Goal: Task Accomplishment & Management: Use online tool/utility

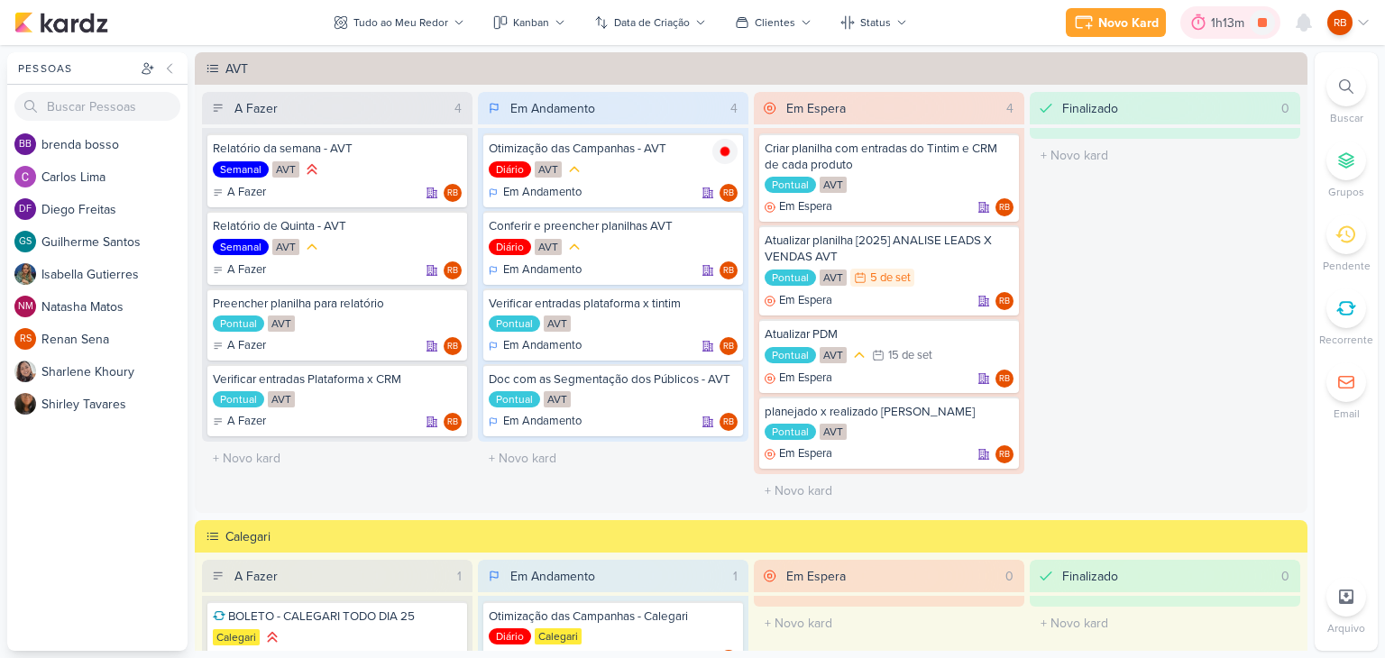
click at [1225, 26] on div "1h13m" at bounding box center [1230, 23] width 39 height 19
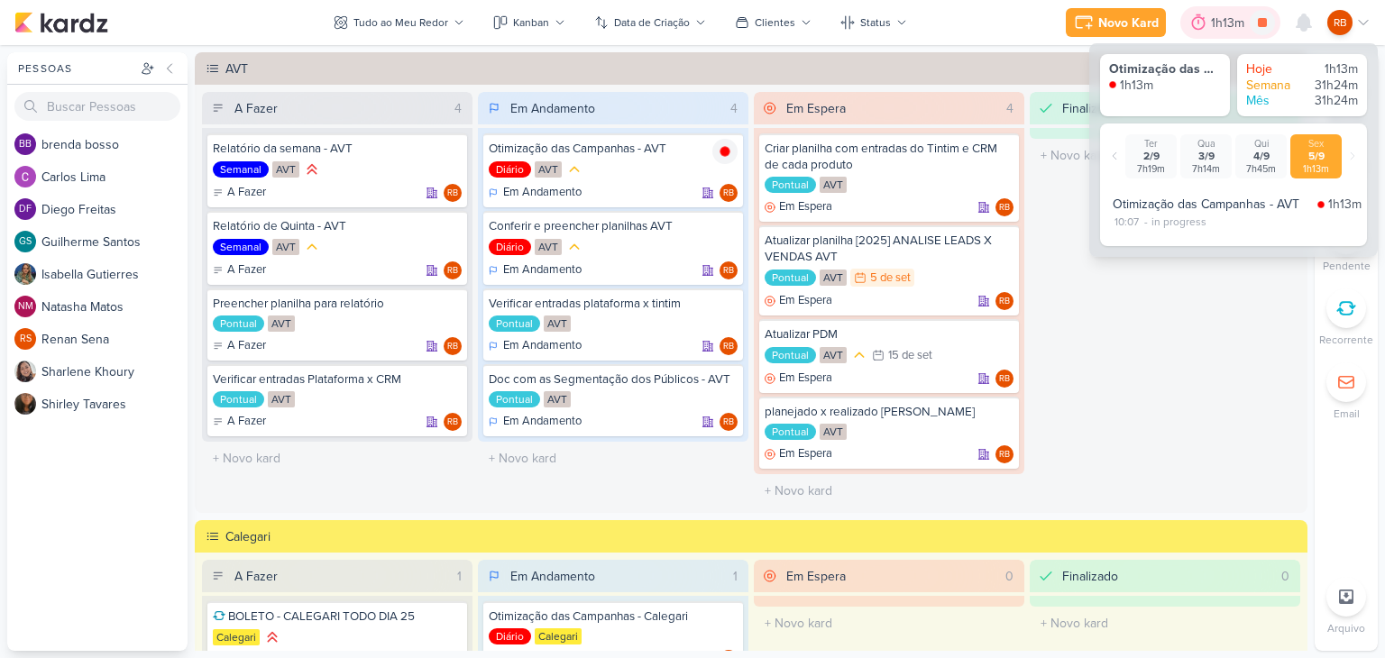
click at [1224, 25] on div "1h13m" at bounding box center [1230, 23] width 39 height 19
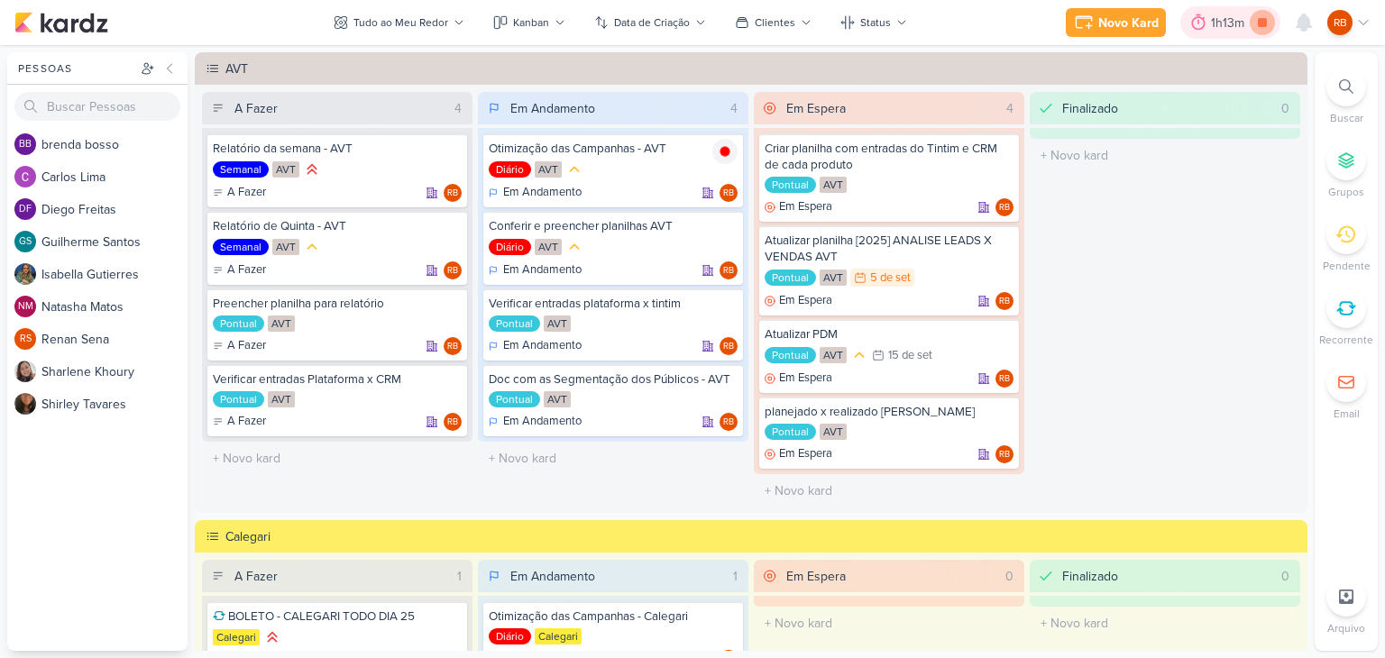
click at [1263, 24] on icon at bounding box center [1262, 22] width 9 height 9
click at [1142, 28] on div "Novo Kard" at bounding box center [1154, 23] width 60 height 19
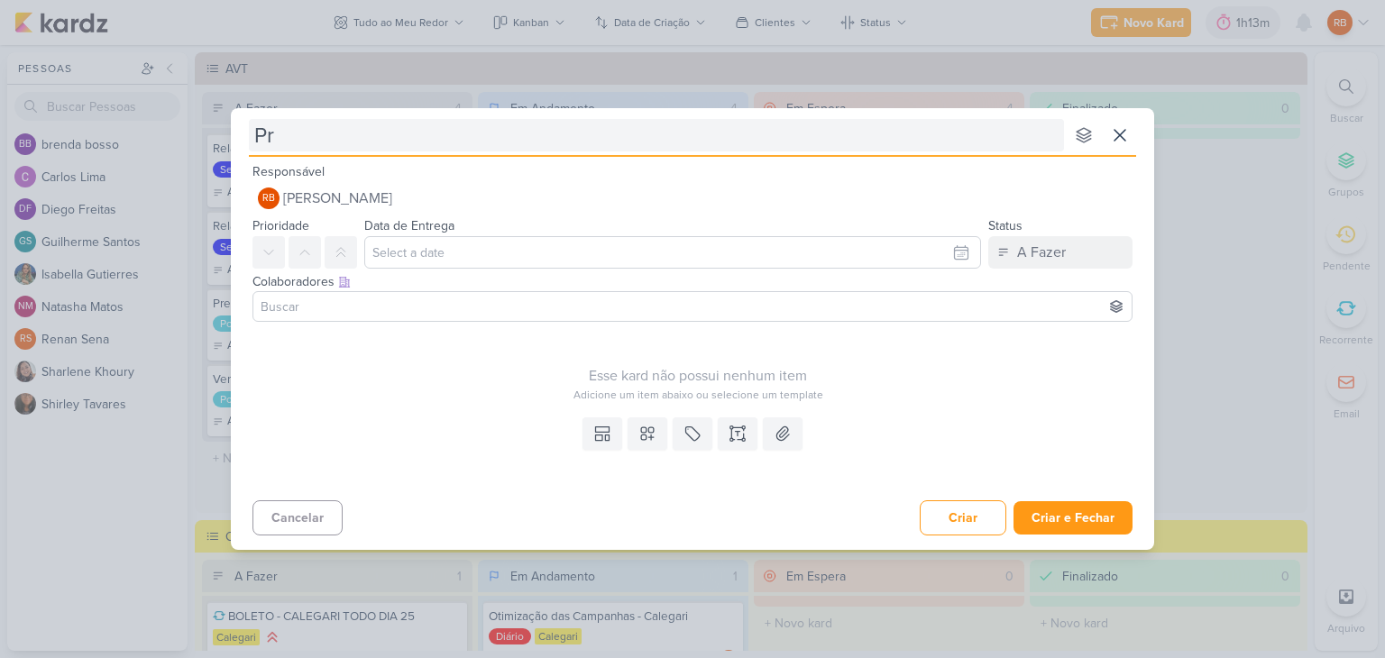
type input "Pro"
type input "Programar datra"
type input "Programar data ds"
type input "Programar data de"
type input "Programar data de termino"
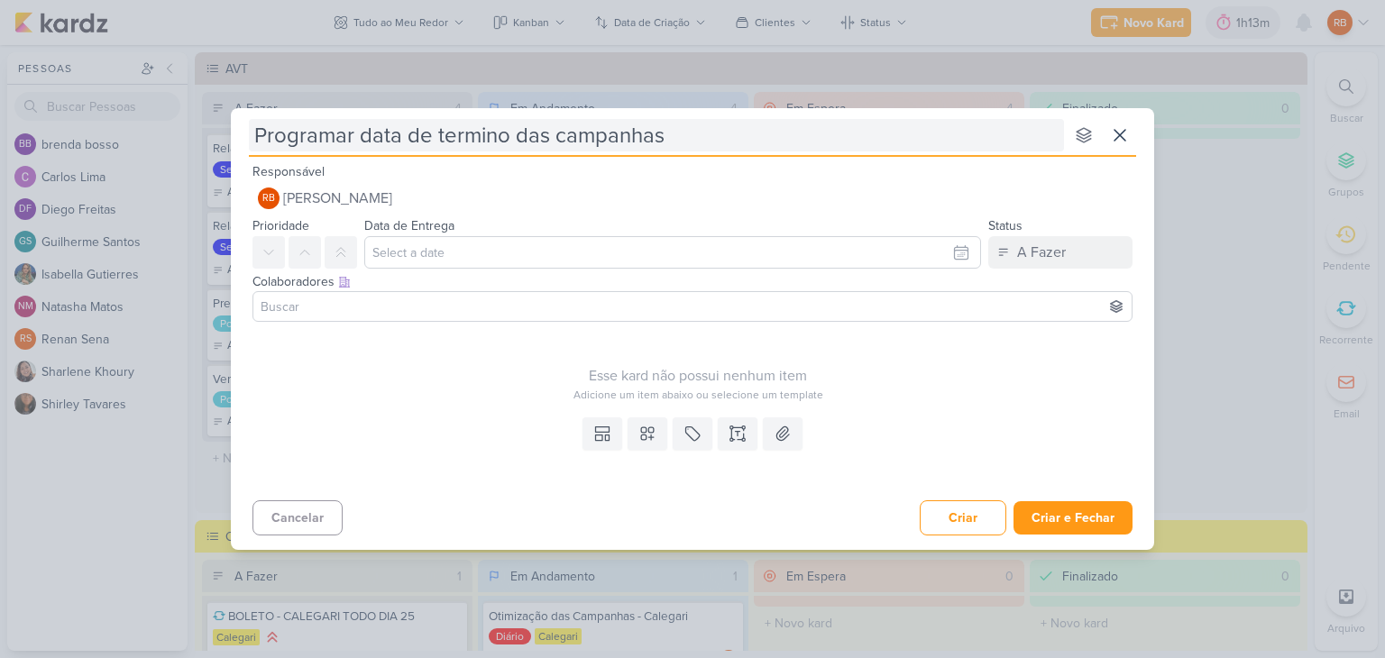
type input "Programar data de termino das campanhas"
type input "Programar data de termino das campanhasAV"
type input "Programar data de termino das campanhasAVT"
type input "Programar data de termino das campanhas"
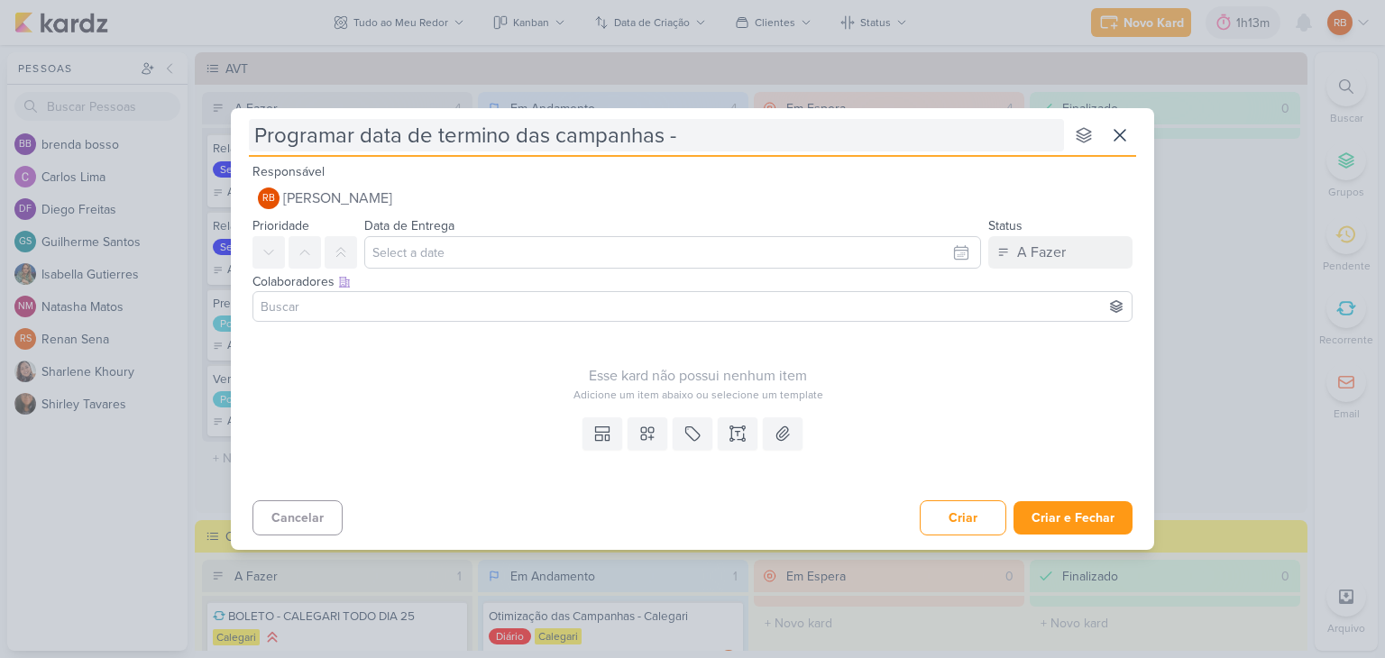
type input "Programar data de termino das campanhas - A"
type input "Programar data de termino das campanhas - AVT"
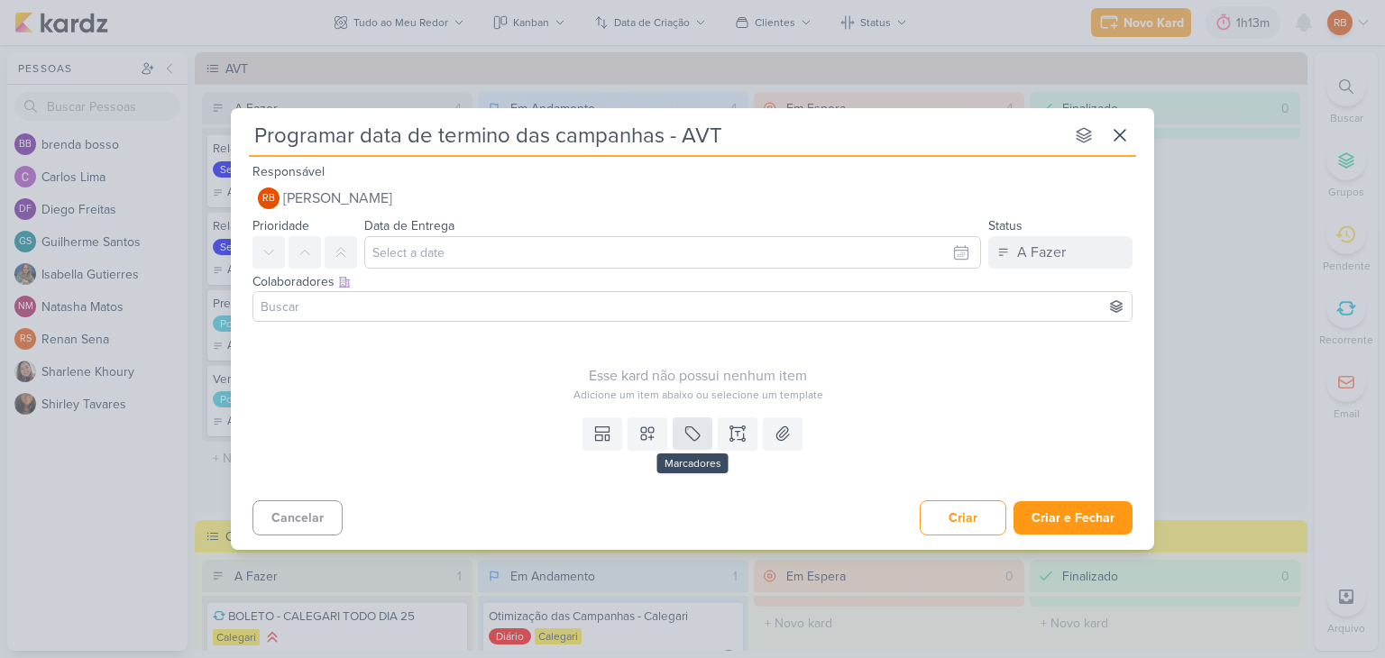
type input "Programar data de termino das campanhas - AVT"
click at [698, 431] on icon at bounding box center [693, 434] width 18 height 18
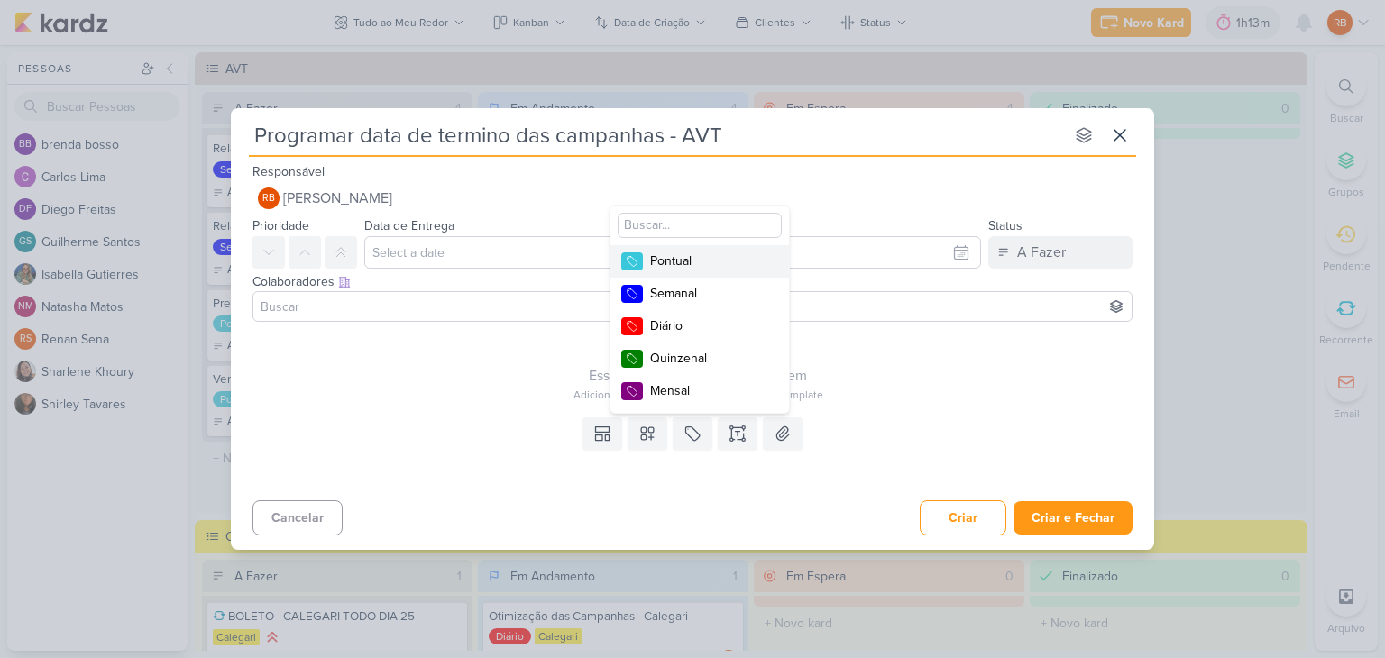
click at [713, 261] on div "Pontual" at bounding box center [708, 261] width 117 height 19
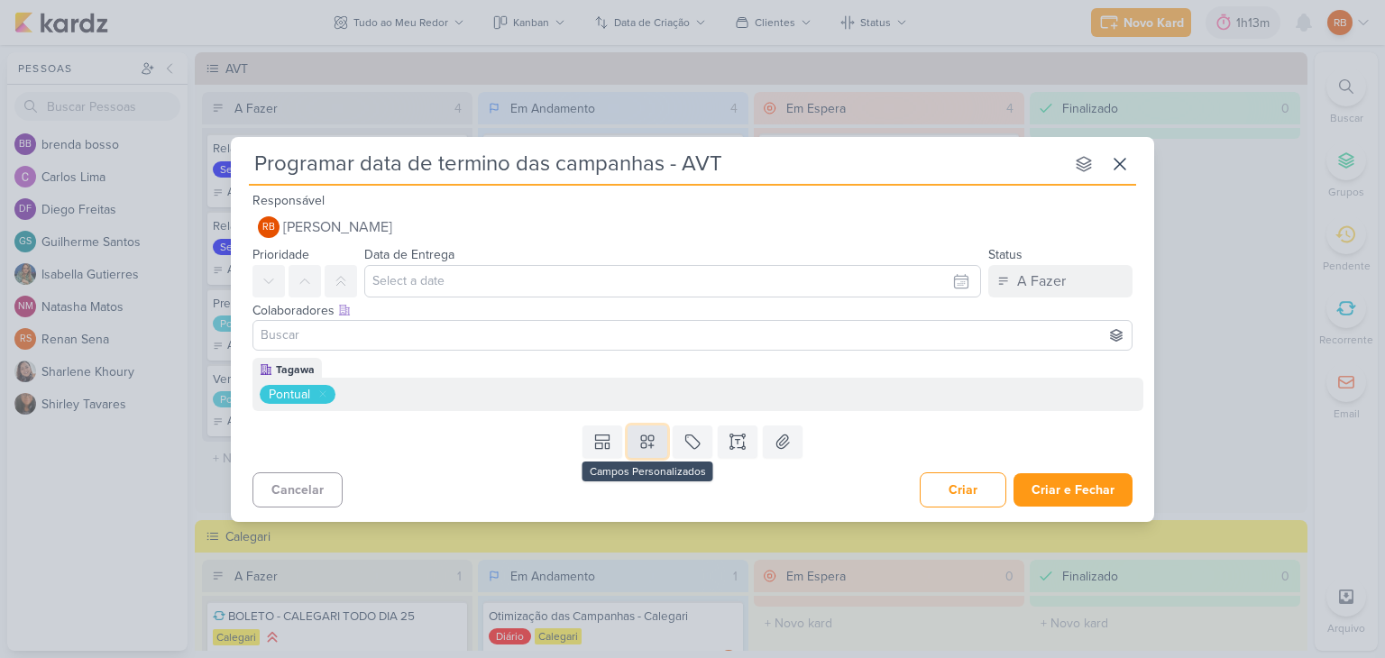
click at [647, 441] on icon at bounding box center [647, 442] width 18 height 18
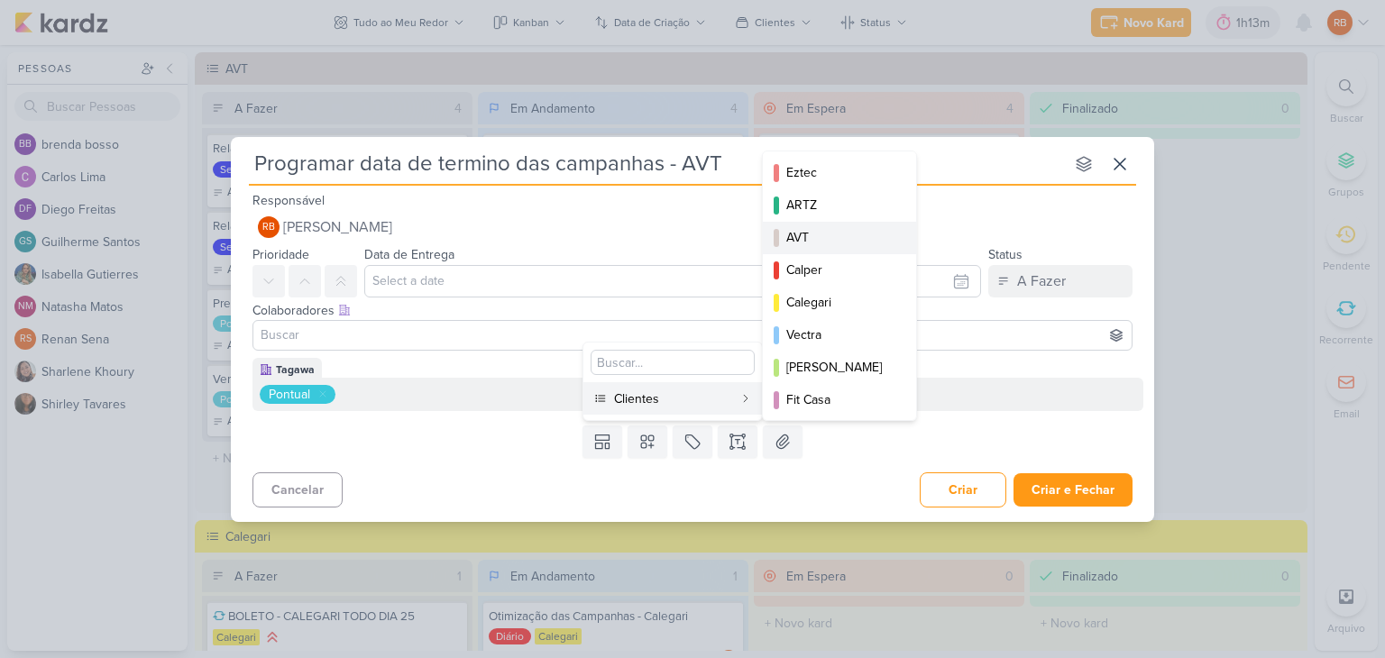
click at [801, 232] on div "AVT" at bounding box center [840, 237] width 108 height 19
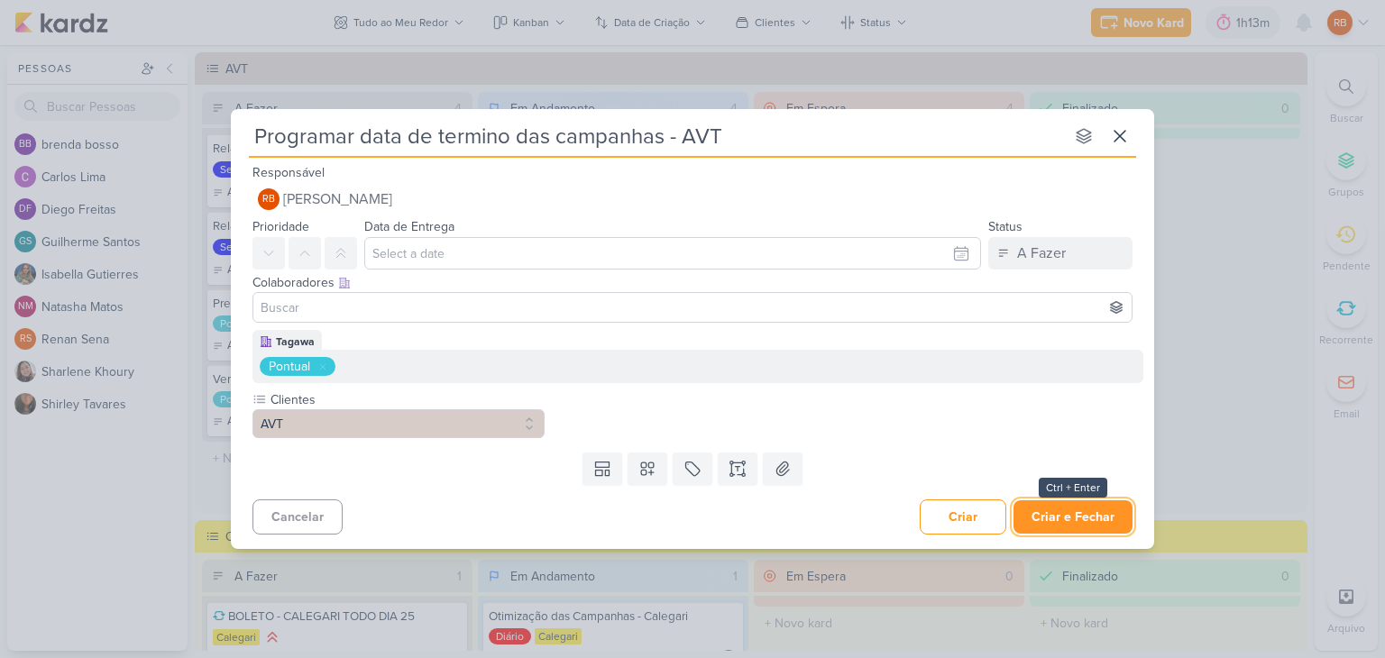
click at [1079, 516] on button "Criar e Fechar" at bounding box center [1073, 517] width 119 height 33
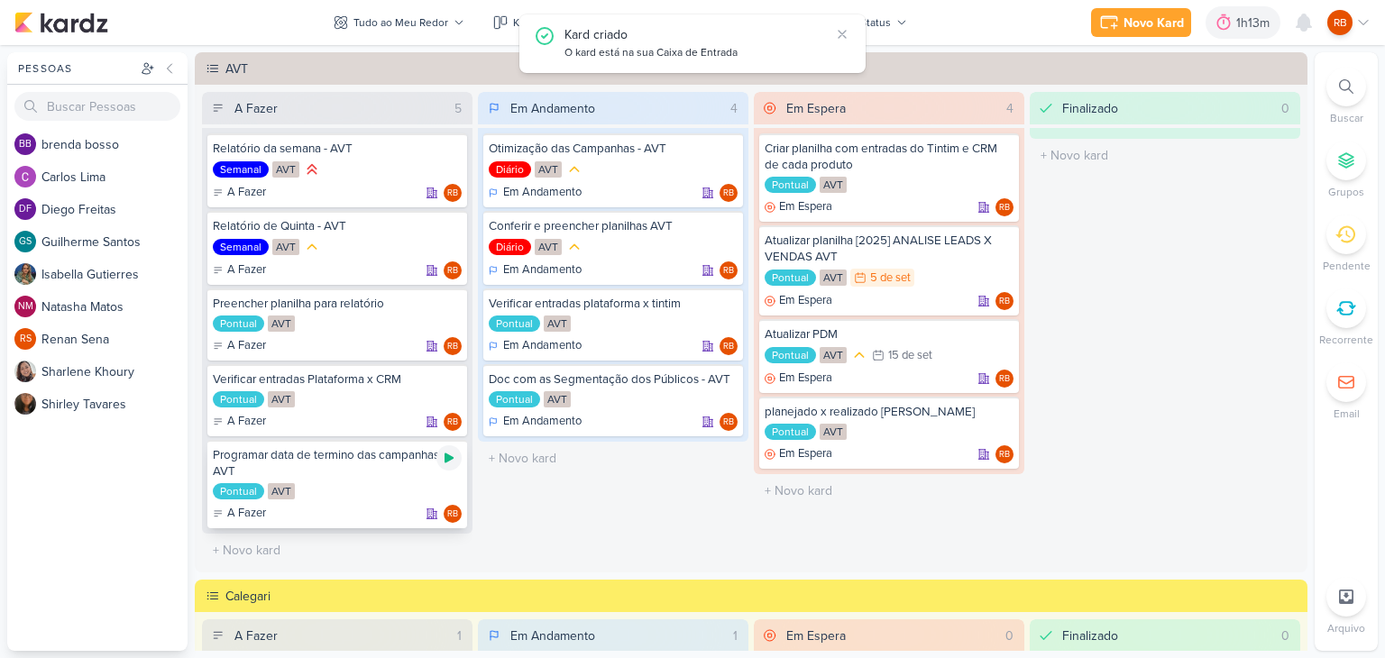
click at [445, 459] on icon at bounding box center [449, 459] width 9 height 10
click at [361, 491] on div "Pontual AVT" at bounding box center [337, 492] width 249 height 18
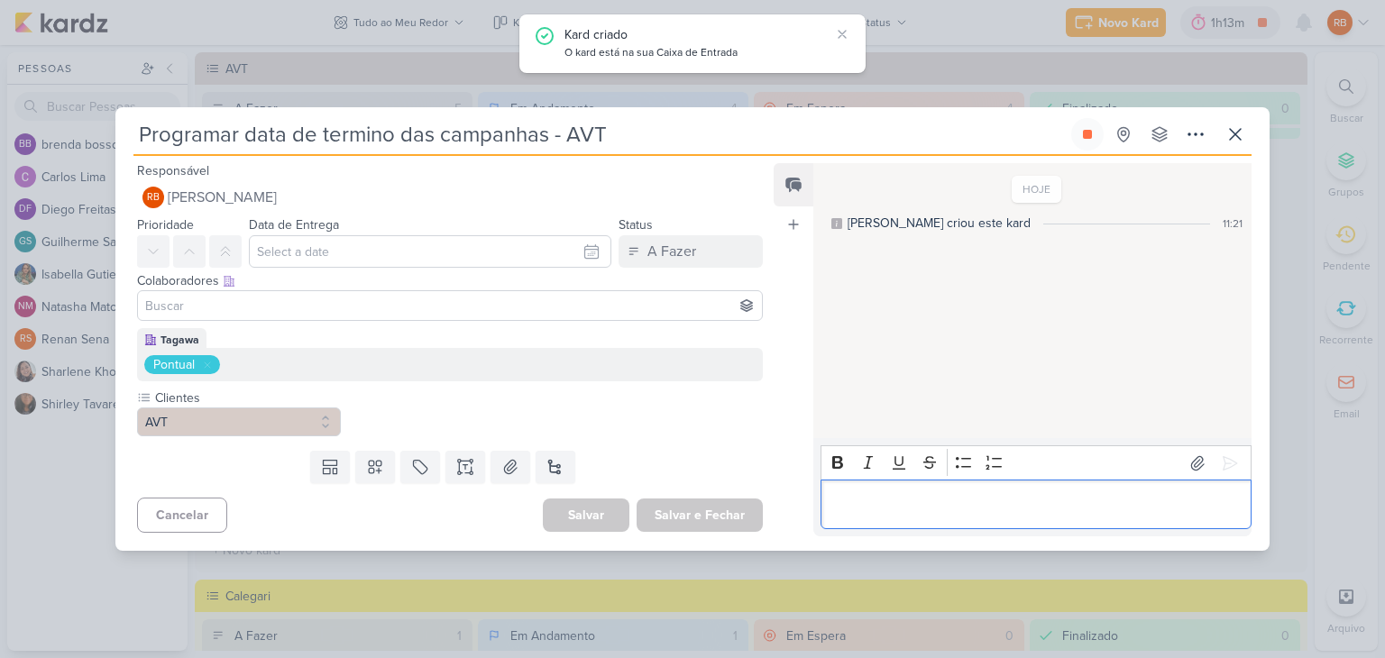
click at [923, 517] on div "Editor editing area: main" at bounding box center [1036, 505] width 431 height 50
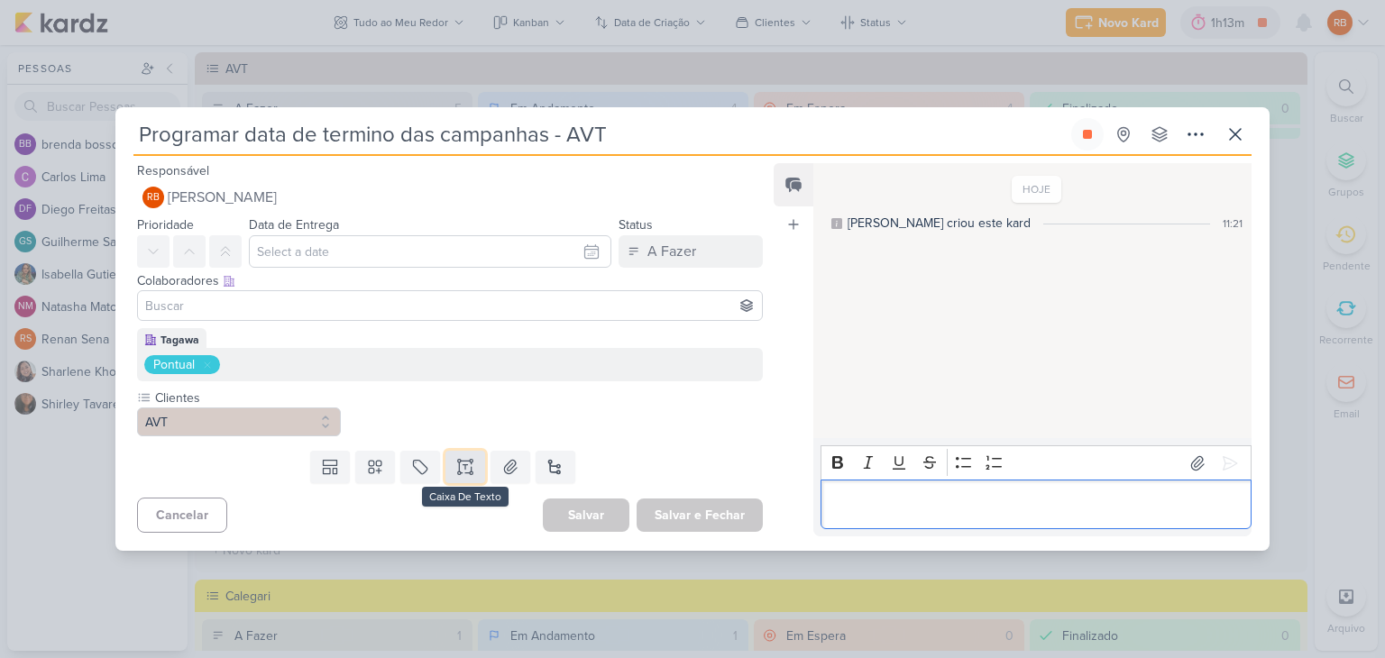
click at [465, 466] on icon at bounding box center [465, 467] width 18 height 18
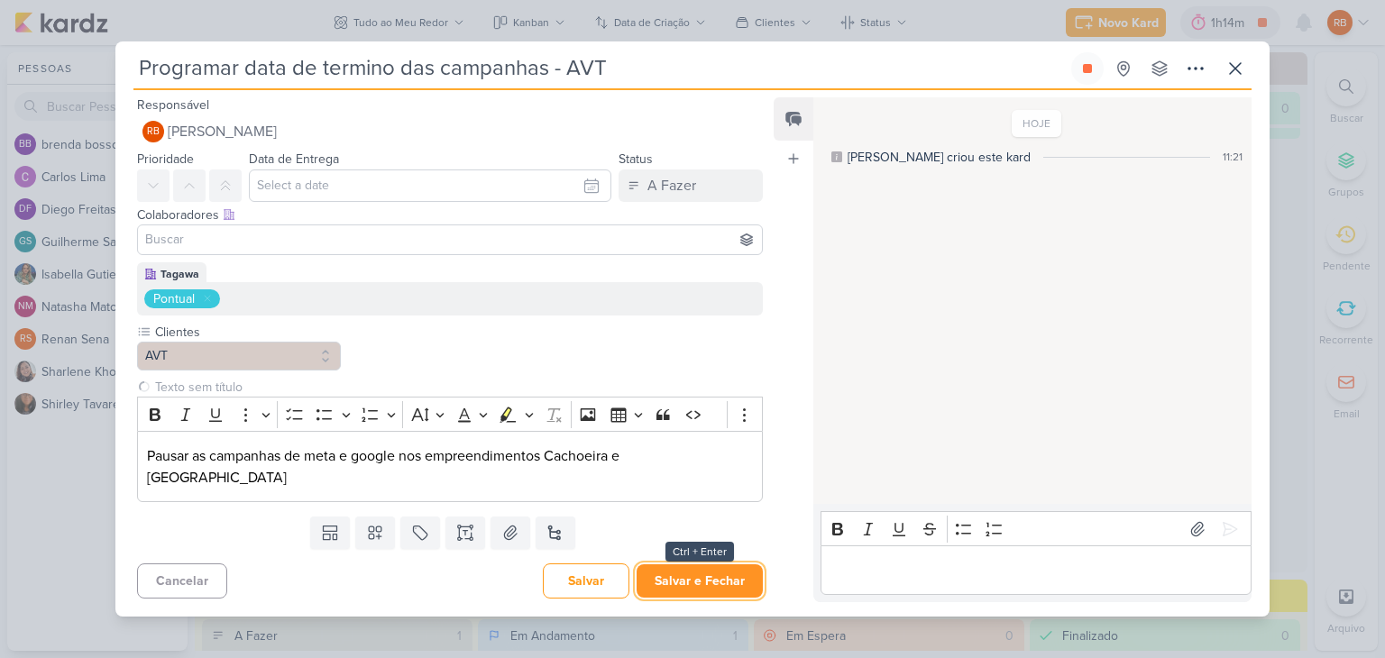
click at [705, 576] on button "Salvar e Fechar" at bounding box center [700, 581] width 126 height 33
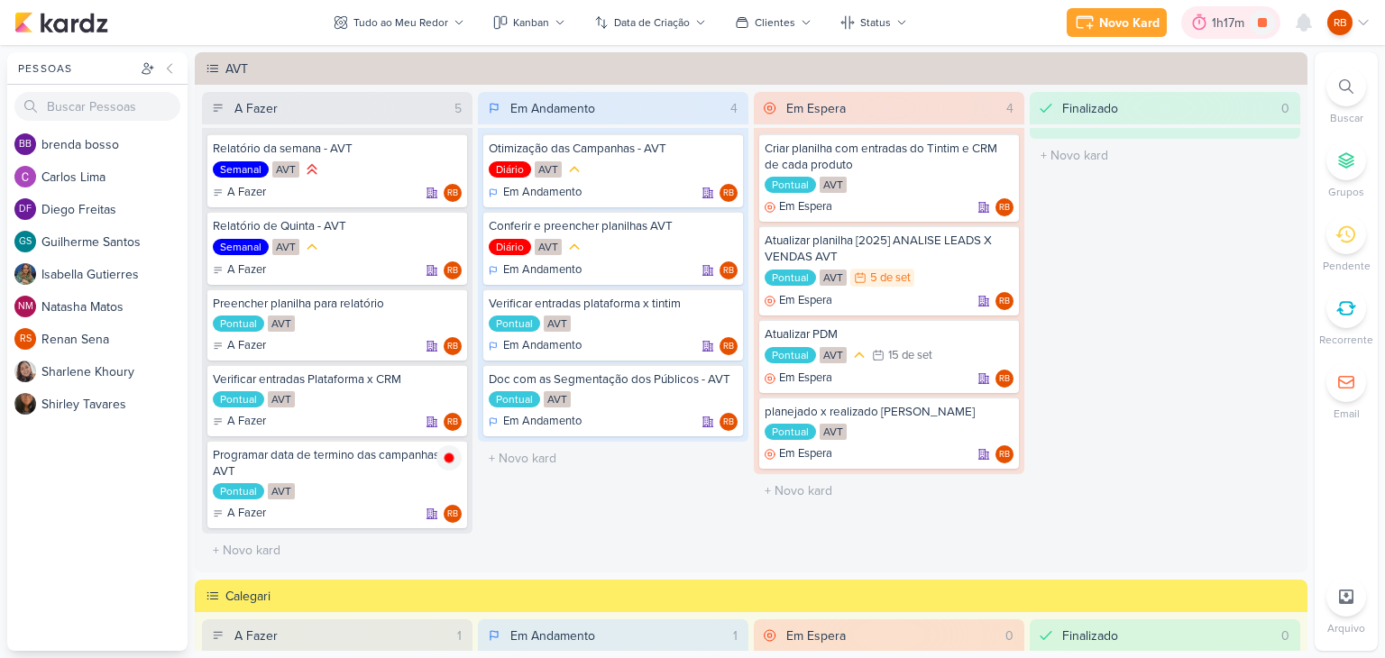
drag, startPoint x: 1244, startPoint y: 37, endPoint x: 1236, endPoint y: 30, distance: 10.2
click at [1237, 30] on div "1h17m" at bounding box center [1230, 22] width 99 height 32
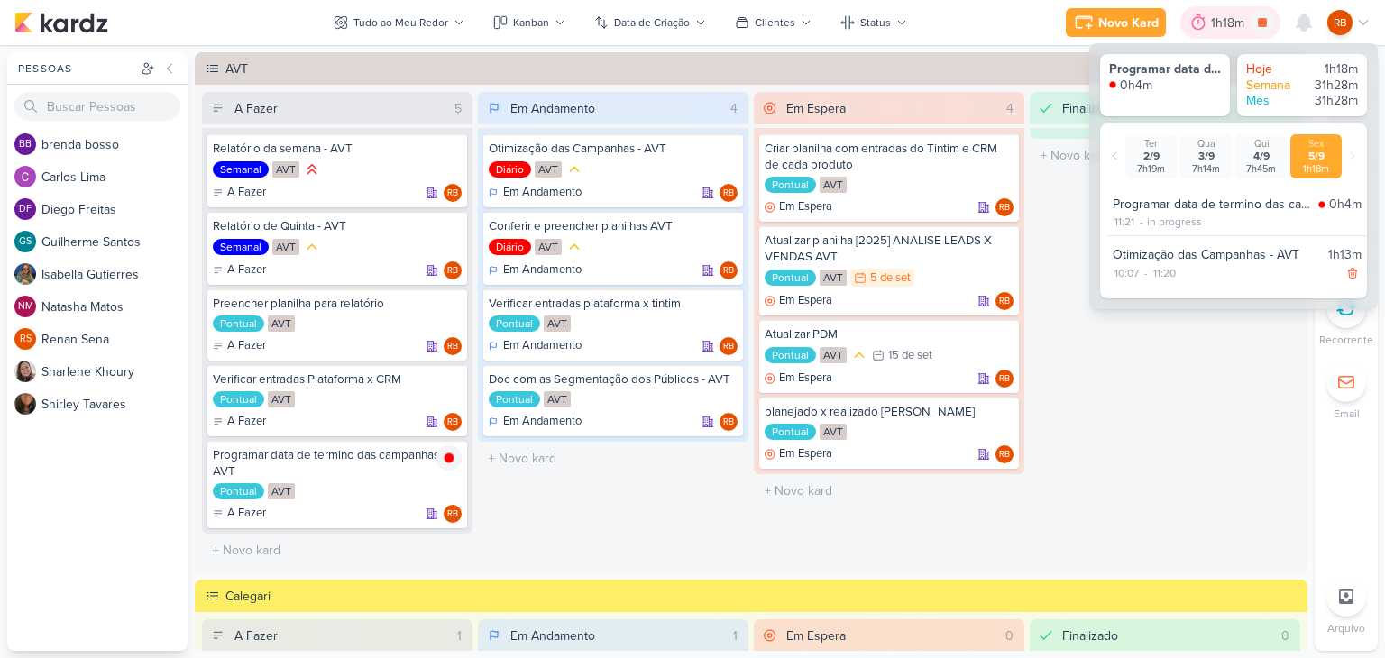
click at [1235, 29] on div "1h18m" at bounding box center [1230, 23] width 39 height 19
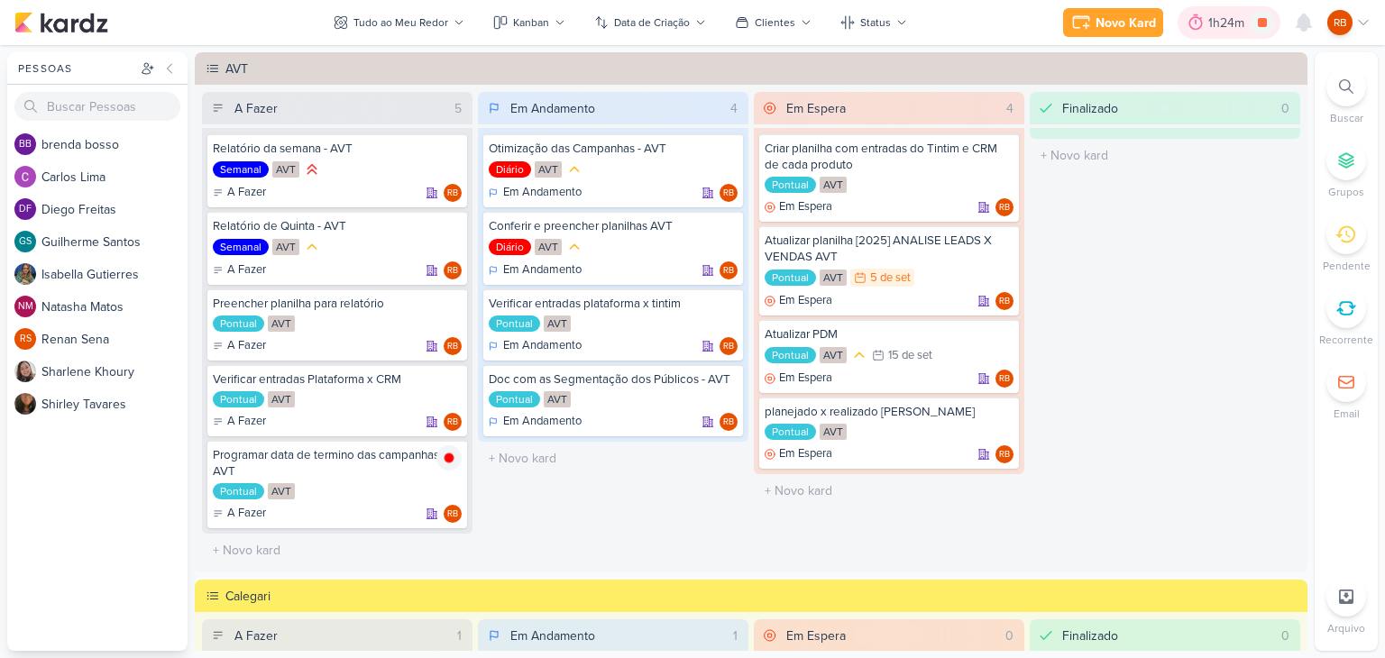
click at [1213, 23] on div "1h24m" at bounding box center [1228, 23] width 41 height 19
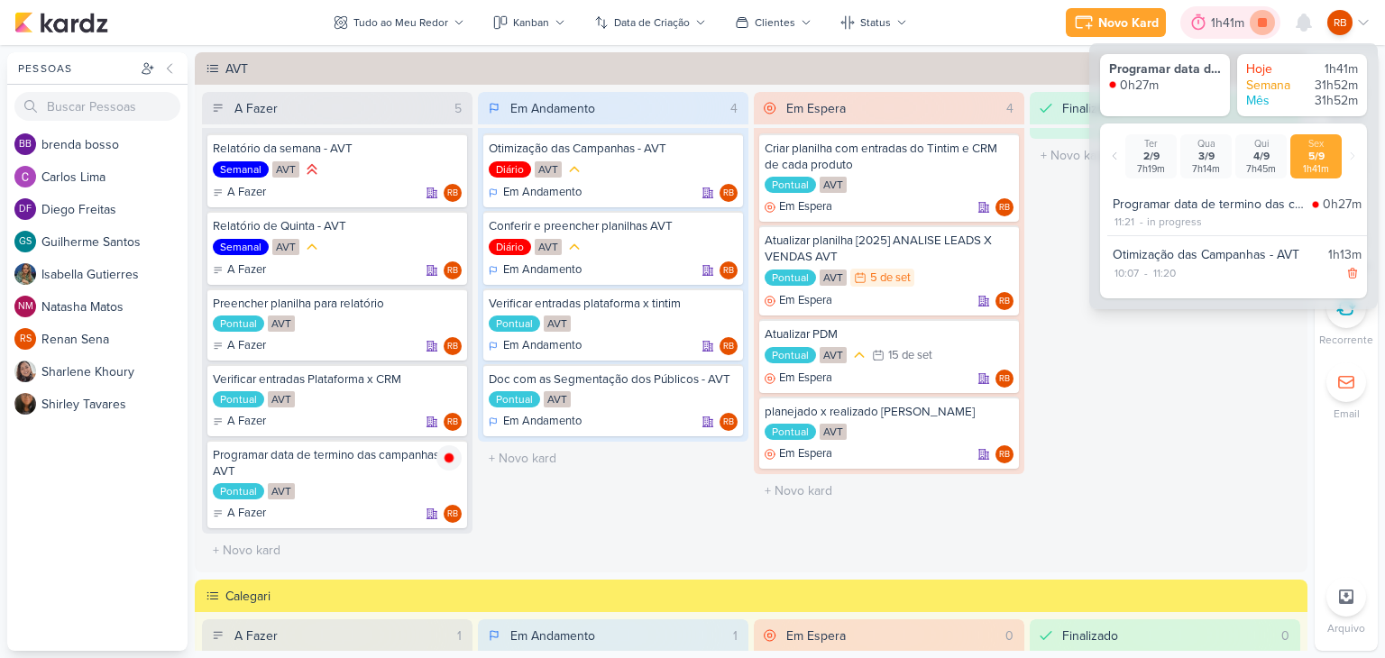
click at [1266, 20] on icon at bounding box center [1262, 22] width 9 height 9
click at [1125, 379] on div "Finalizado 0 O título do kard deve ter menos que 100 caracteres" at bounding box center [1165, 329] width 271 height 475
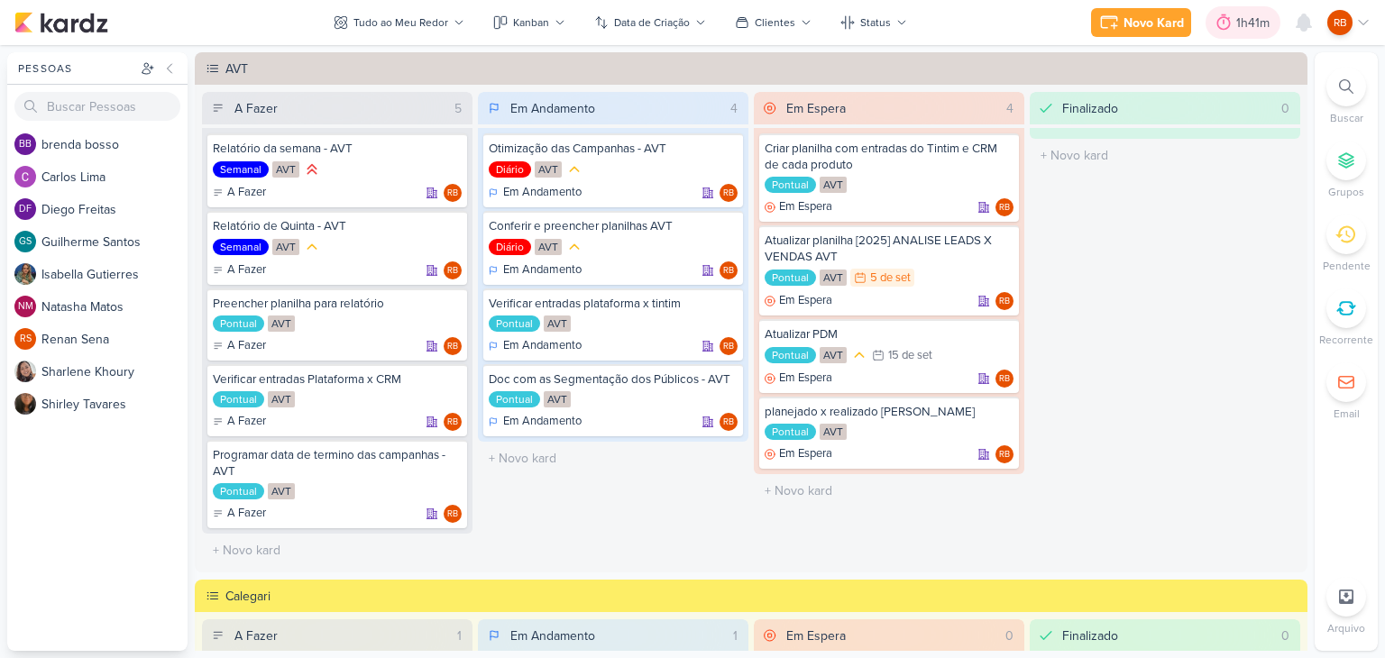
click at [1247, 32] on div "1h41m" at bounding box center [1243, 22] width 75 height 32
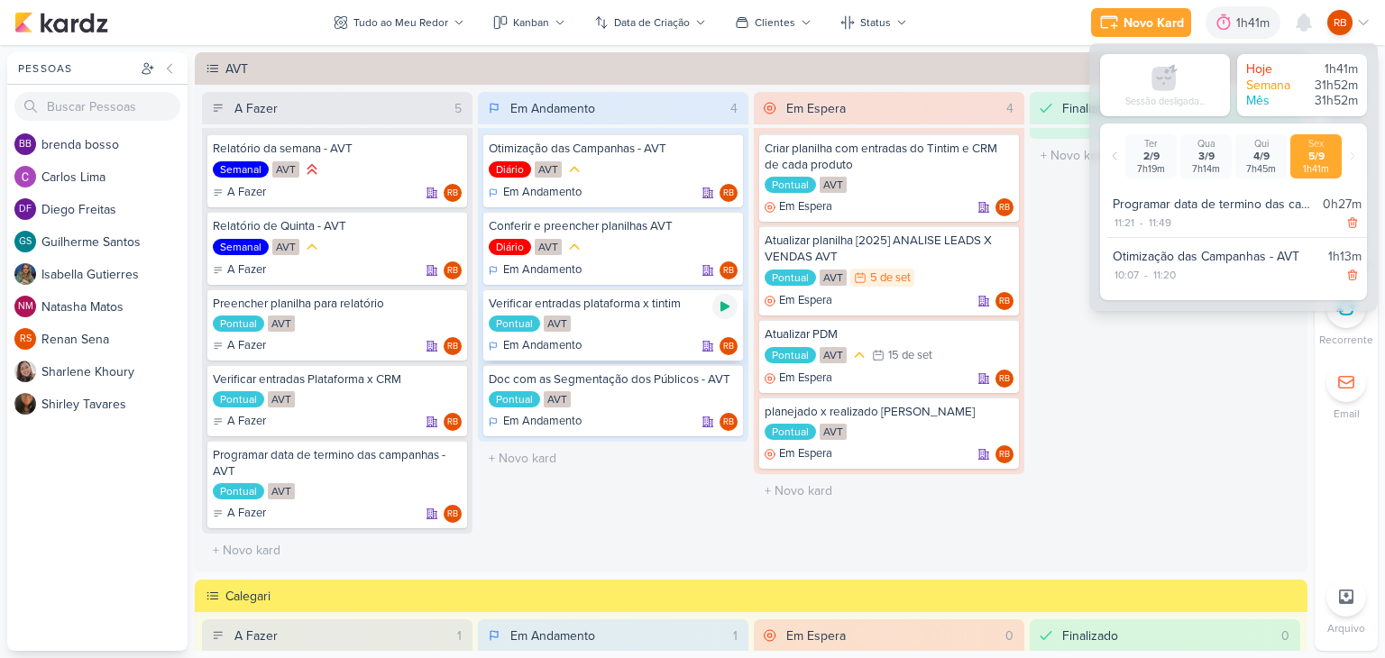
click at [722, 308] on icon at bounding box center [725, 307] width 9 height 10
